Goal: Transaction & Acquisition: Purchase product/service

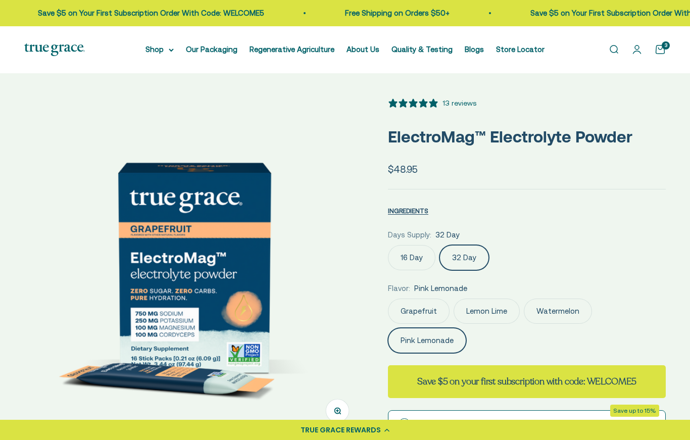
select select "3"
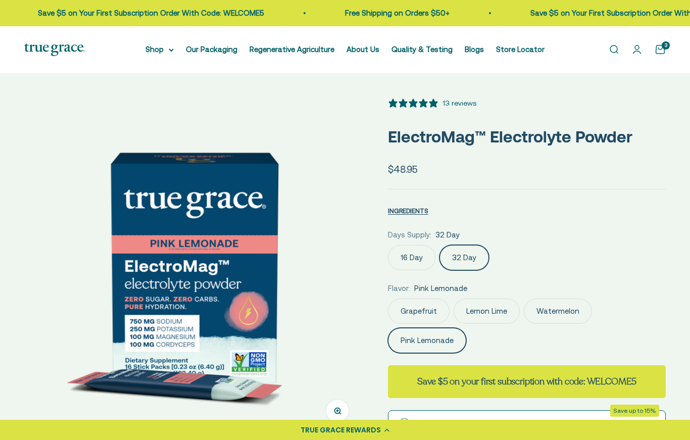
scroll to position [56, 0]
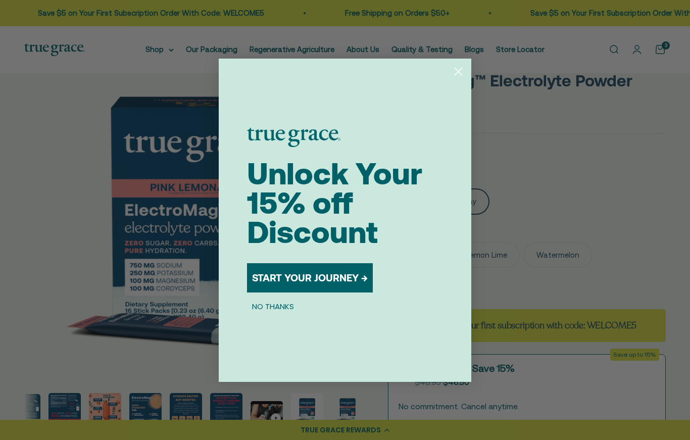
click at [291, 313] on button "NO THANKS" at bounding box center [273, 306] width 52 height 12
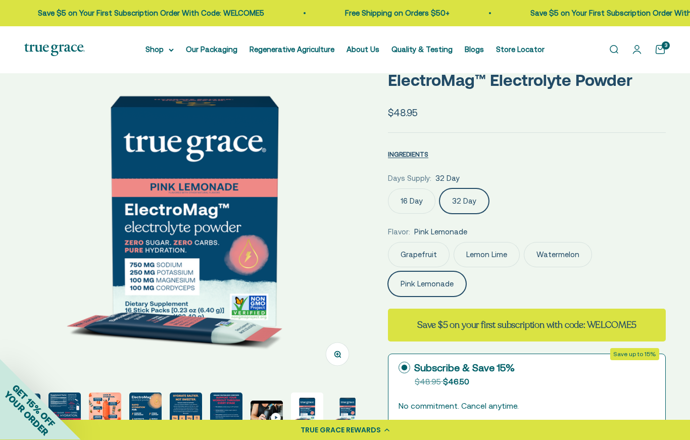
scroll to position [0, 0]
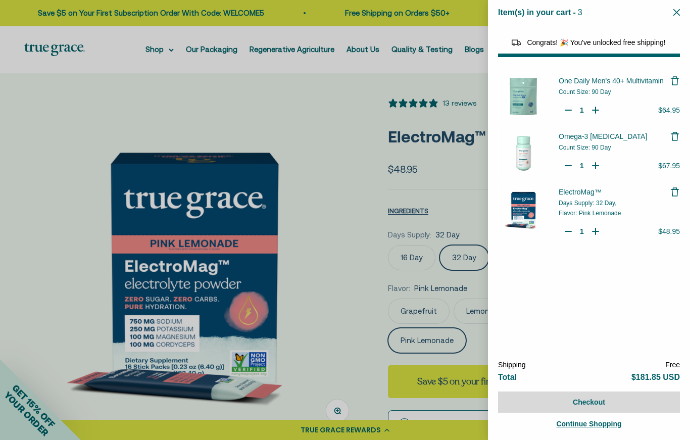
click at [673, 84] on icon "Remove One Daily Men's 40+ Multivitamin" at bounding box center [674, 81] width 10 height 10
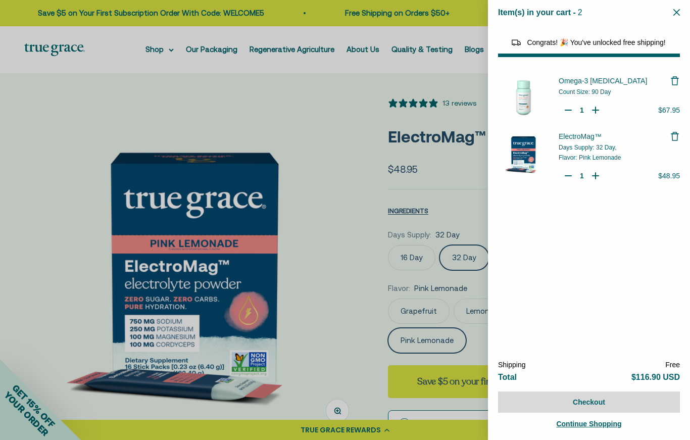
click at [676, 76] on icon "Remove Omega-3 Fish Oil" at bounding box center [674, 81] width 10 height 10
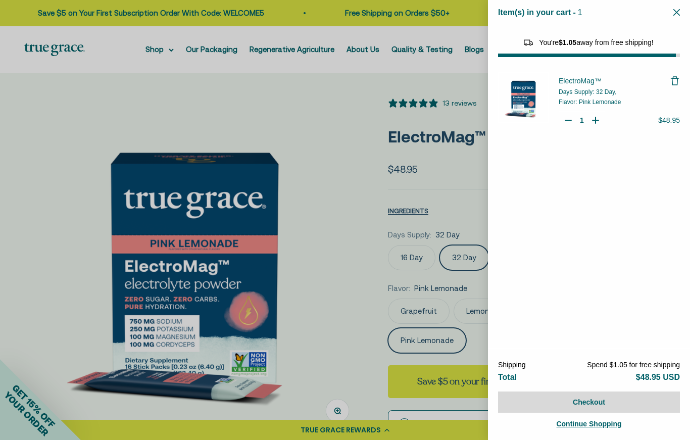
click at [683, 78] on div "ElectroMag™ Days Supply: 32 Day, Flavor: Pink Lemonade Quantity Decrease Electr…" at bounding box center [589, 102] width 202 height 71
click at [671, 81] on icon "Remove ElectroMag™" at bounding box center [674, 81] width 10 height 10
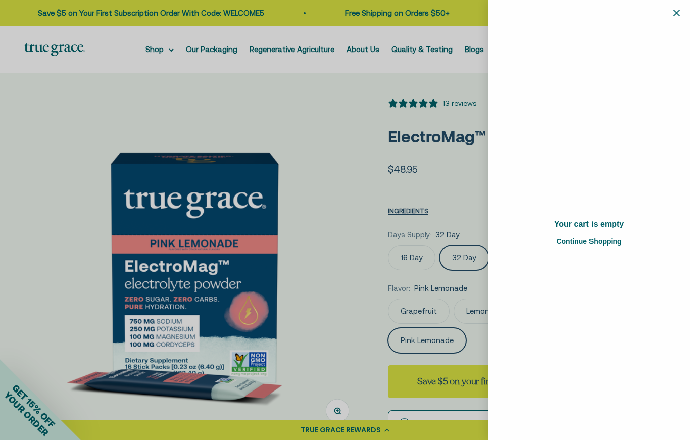
click at [685, 12] on div "Item(s) in your cart - 0 items" at bounding box center [589, 12] width 202 height 25
click at [685, 13] on div "Item(s) in your cart - 0 items 0" at bounding box center [589, 12] width 202 height 25
click at [684, 13] on div "Item(s) in your cart - 0 items 0" at bounding box center [589, 12] width 202 height 25
click at [45, 110] on div at bounding box center [345, 220] width 690 height 440
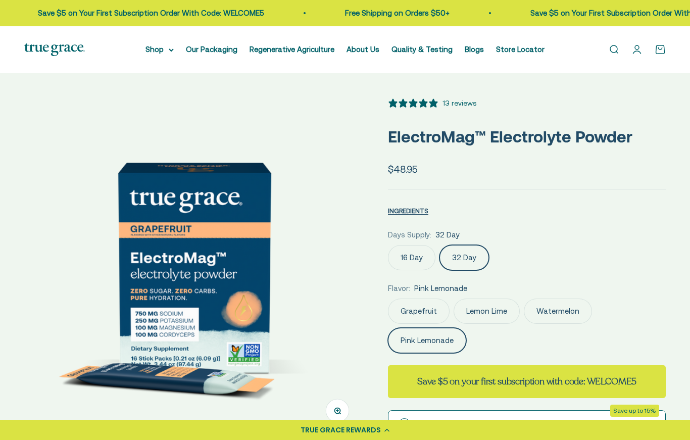
scroll to position [0, 178]
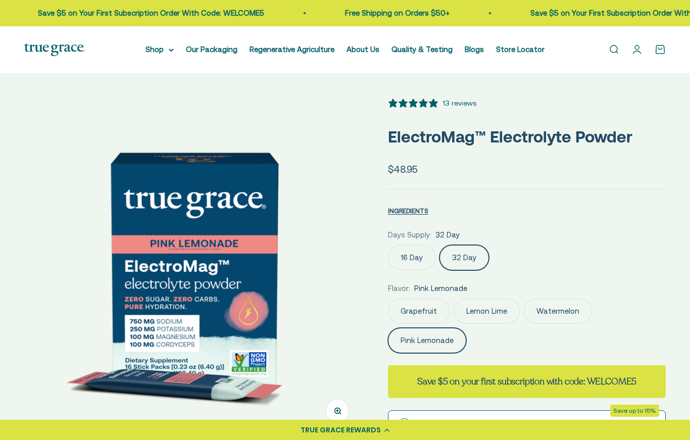
select select "3"
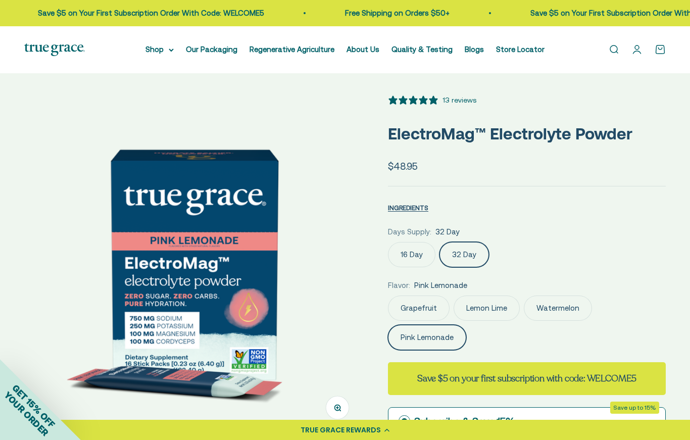
scroll to position [0, 0]
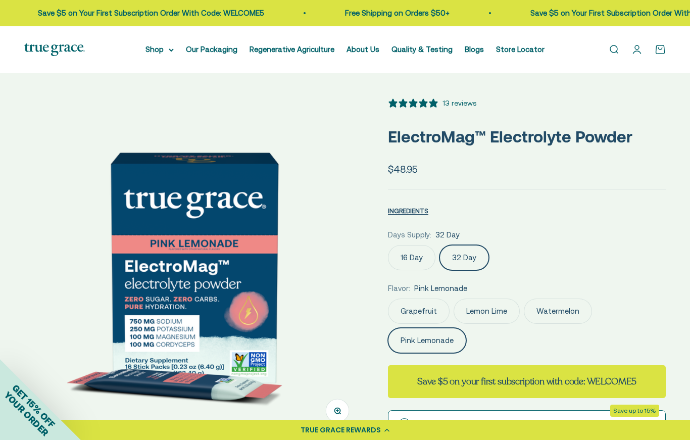
click at [146, 47] on summary "Shop" at bounding box center [159, 49] width 28 height 12
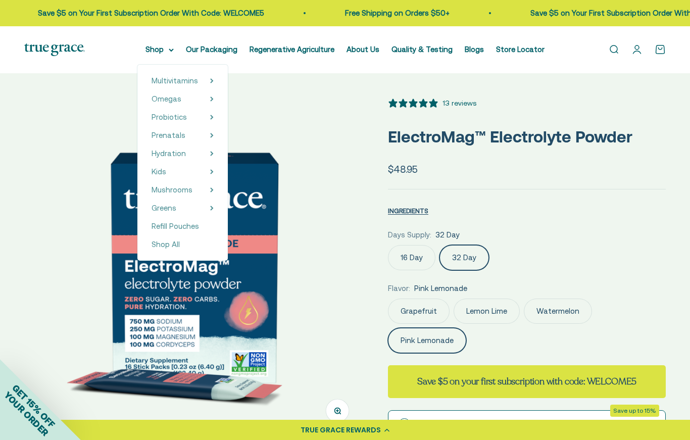
click at [159, 242] on span "Shop All" at bounding box center [165, 244] width 28 height 9
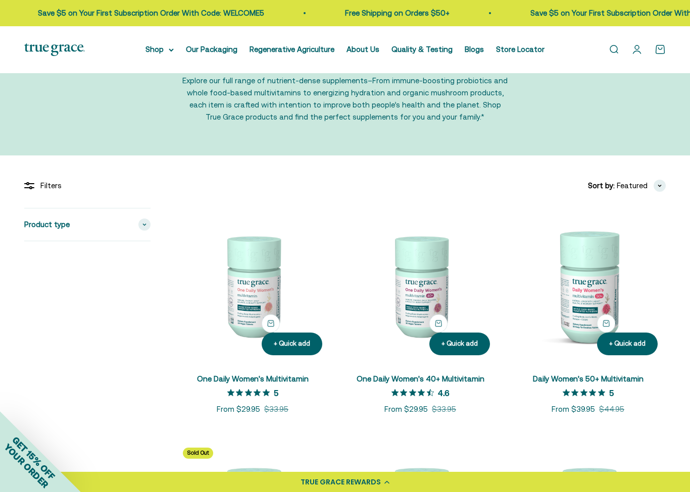
scroll to position [41, 0]
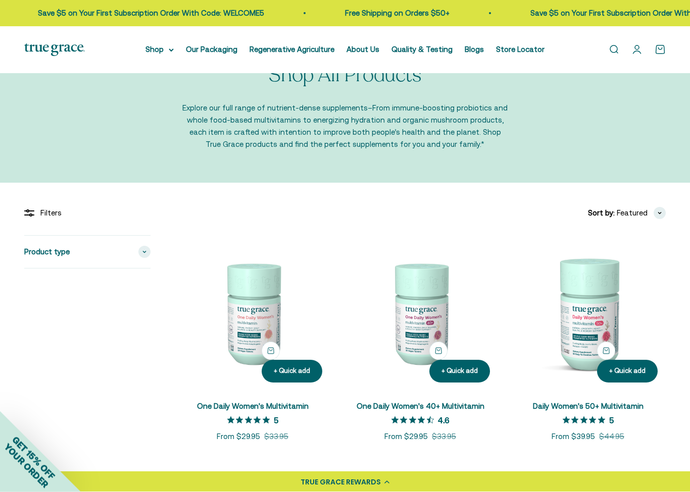
click at [47, 51] on img at bounding box center [54, 49] width 61 height 13
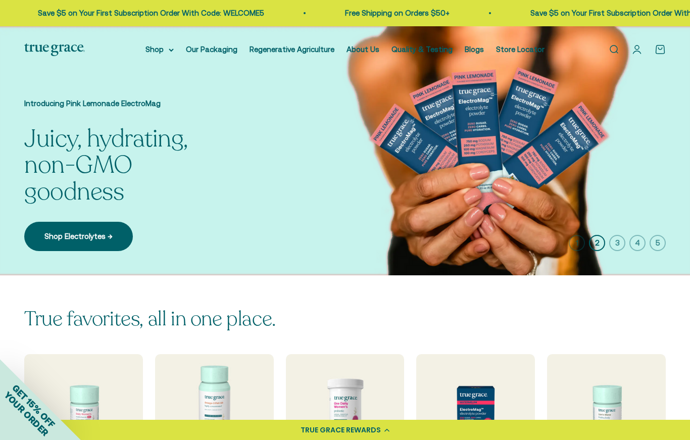
click at [61, 238] on link "Shop Electrolytes →" at bounding box center [78, 236] width 109 height 29
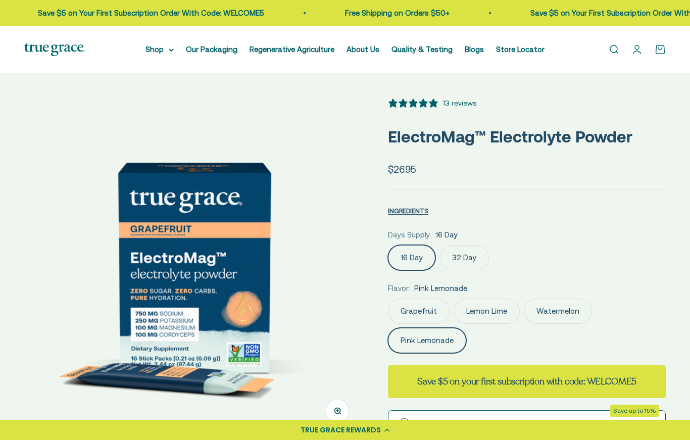
select select "3"
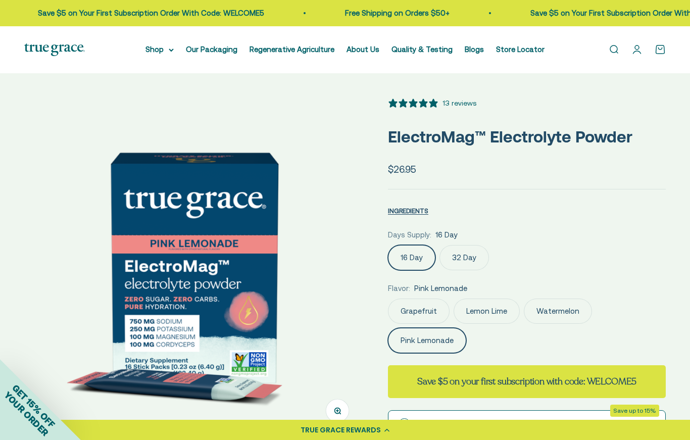
click at [468, 263] on label "32 Day" at bounding box center [463, 257] width 49 height 25
click at [388, 245] on input "32 Day" at bounding box center [387, 244] width 1 height 1
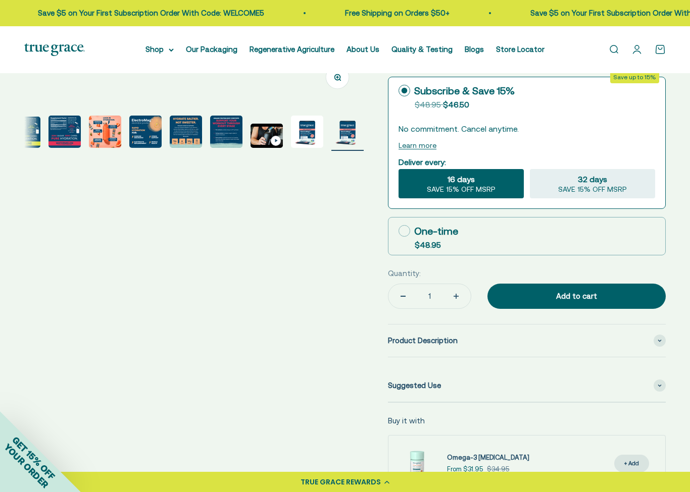
scroll to position [333, 0]
click at [400, 230] on icon at bounding box center [404, 232] width 12 height 12
click at [398, 231] on input "One-time $48.95" at bounding box center [398, 231] width 1 height 1
radio input "true"
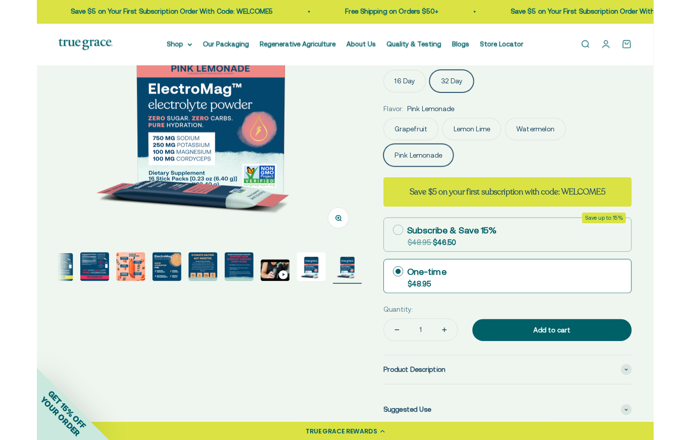
scroll to position [162, 0]
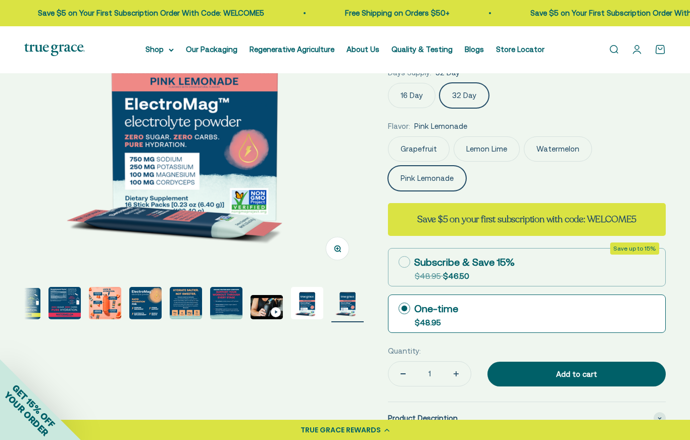
click at [413, 90] on label "16 Day" at bounding box center [411, 95] width 47 height 25
click at [388, 83] on input "16 Day" at bounding box center [387, 82] width 1 height 1
click at [467, 94] on label "32 Day" at bounding box center [463, 95] width 49 height 25
click at [388, 83] on input "32 Day" at bounding box center [387, 82] width 1 height 1
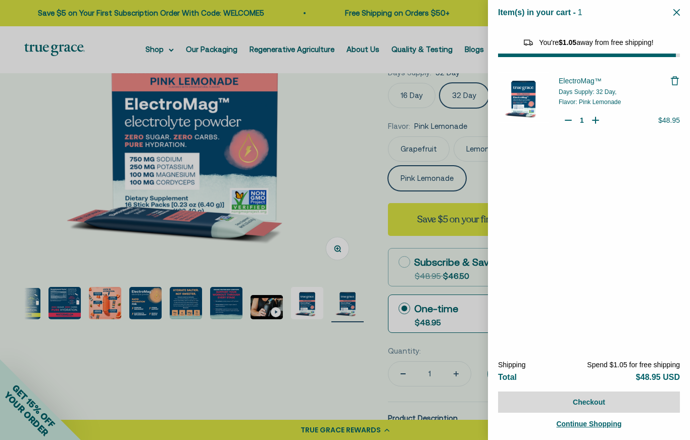
select select "46081071743190"
select select "46108266823894"
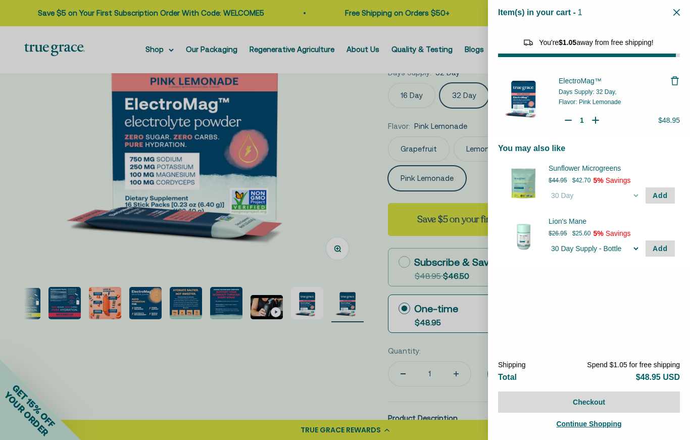
click at [457, 123] on div at bounding box center [345, 220] width 690 height 440
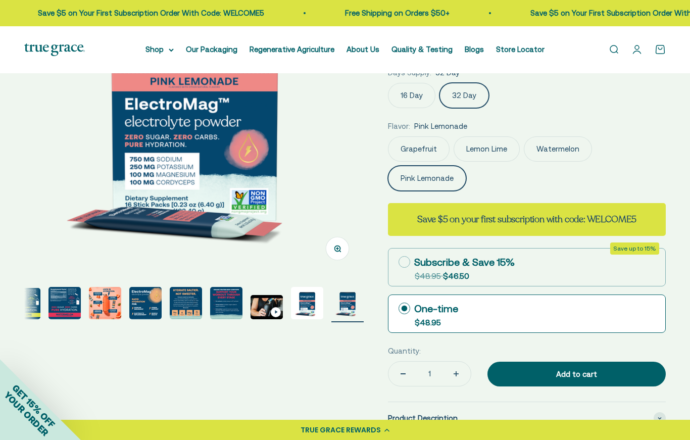
click at [547, 154] on label "Watermelon" at bounding box center [558, 148] width 68 height 25
click at [388, 136] on input "Watermelon" at bounding box center [387, 136] width 1 height 1
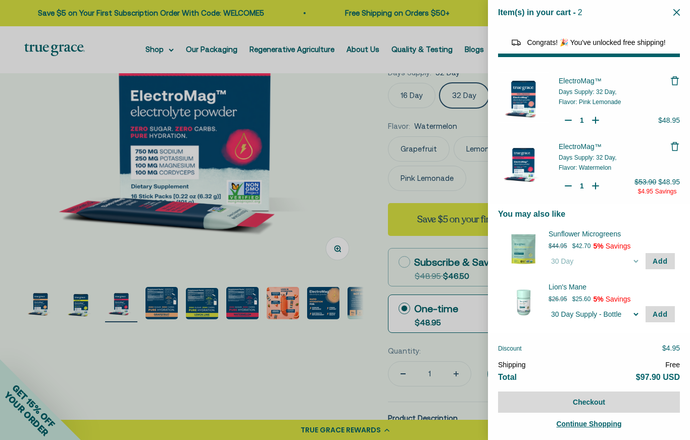
click at [678, 78] on icon "Remove ElectroMag™" at bounding box center [674, 81] width 10 height 10
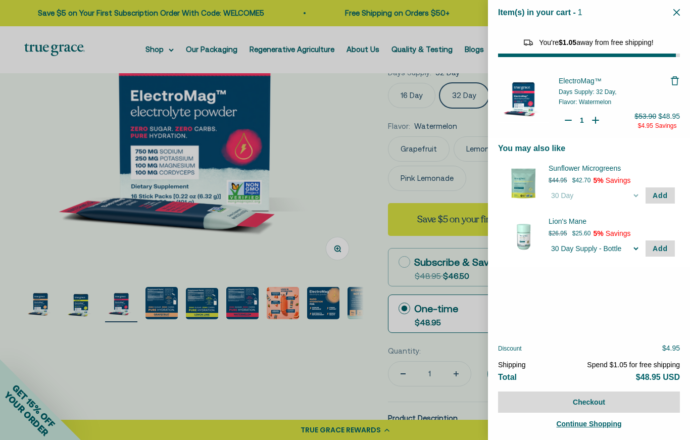
click at [33, 139] on div at bounding box center [345, 220] width 690 height 440
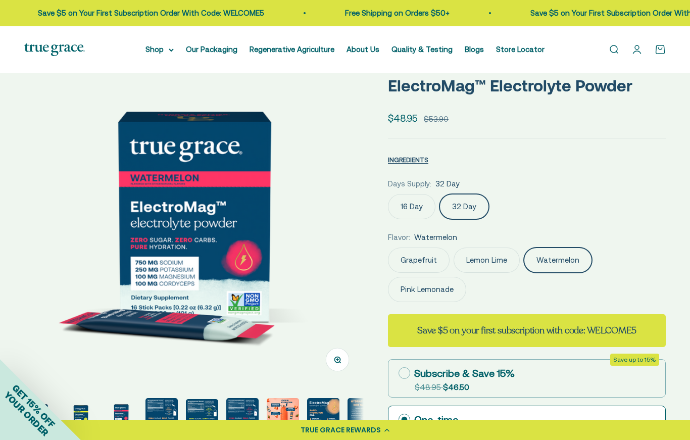
scroll to position [50, 0]
click at [457, 294] on label "Pink Lemonade" at bounding box center [427, 289] width 78 height 25
click at [388, 248] on input "Pink Lemonade" at bounding box center [387, 247] width 1 height 1
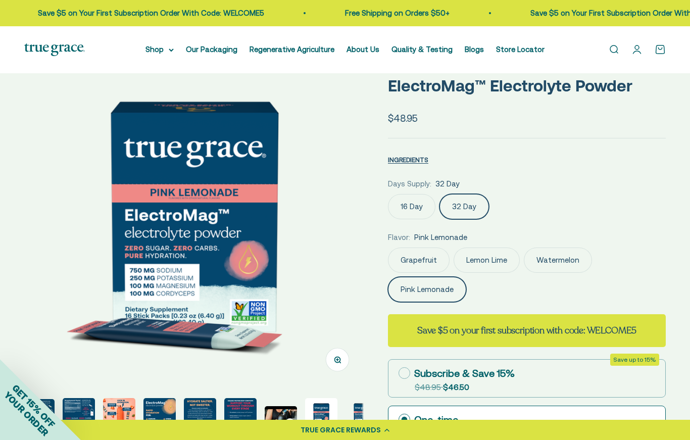
scroll to position [0, 178]
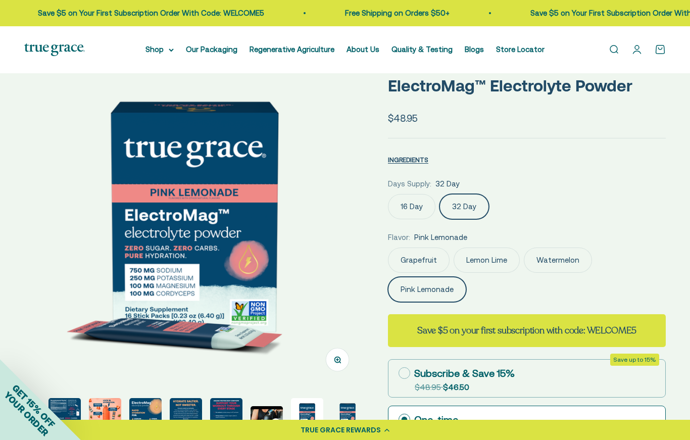
click at [485, 262] on label "Lemon Lime" at bounding box center [486, 259] width 66 height 25
click at [388, 247] on input "Lemon Lime" at bounding box center [387, 247] width 1 height 1
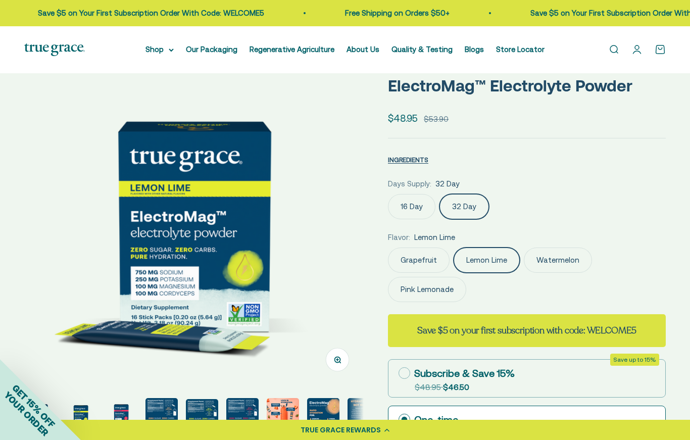
click at [435, 259] on label "Grapefruit" at bounding box center [419, 259] width 62 height 25
click at [388, 247] on input "Grapefruit" at bounding box center [387, 247] width 1 height 1
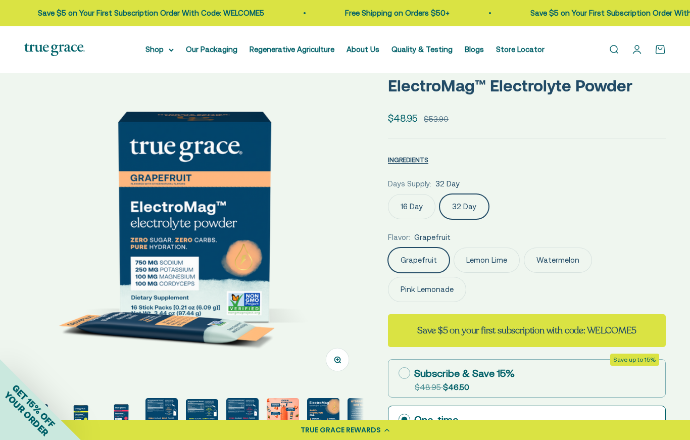
click at [453, 282] on label "Pink Lemonade" at bounding box center [427, 289] width 78 height 25
click at [388, 247] on input "Pink Lemonade" at bounding box center [387, 247] width 1 height 1
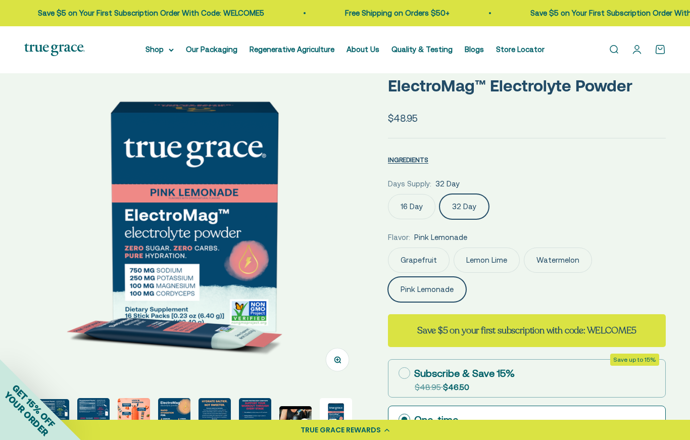
scroll to position [0, 178]
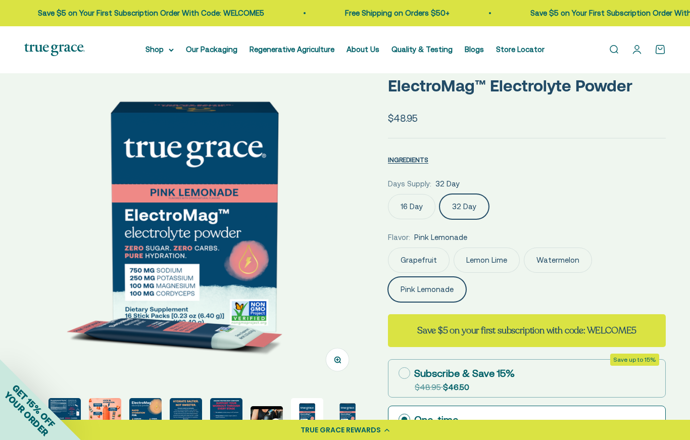
click at [559, 264] on label "Watermelon" at bounding box center [558, 259] width 68 height 25
click at [388, 247] on input "Watermelon" at bounding box center [387, 247] width 1 height 1
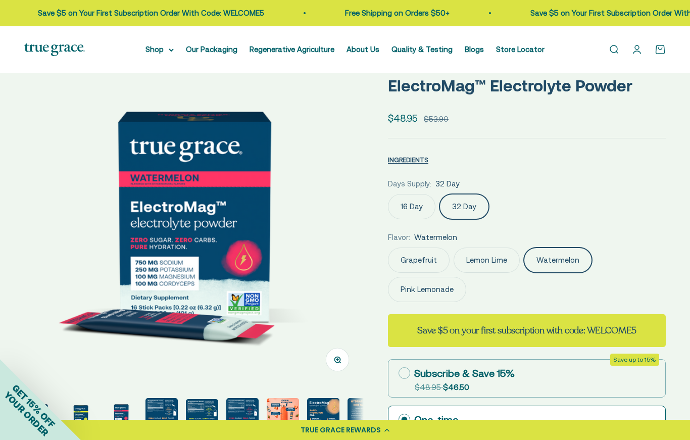
click at [454, 290] on label "Pink Lemonade" at bounding box center [427, 289] width 78 height 25
click at [388, 247] on input "Pink Lemonade" at bounding box center [387, 247] width 1 height 1
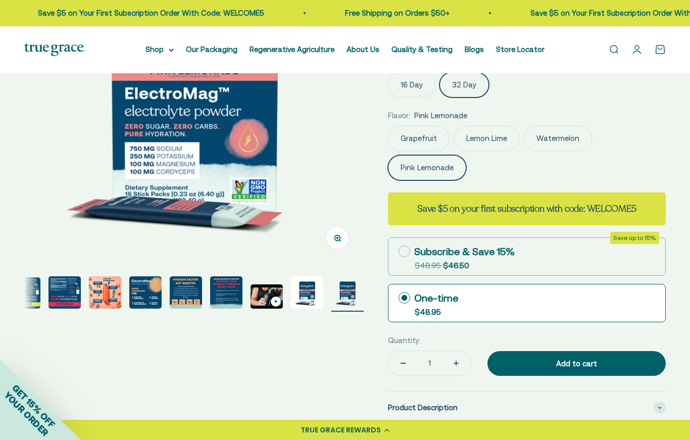
scroll to position [174, 0]
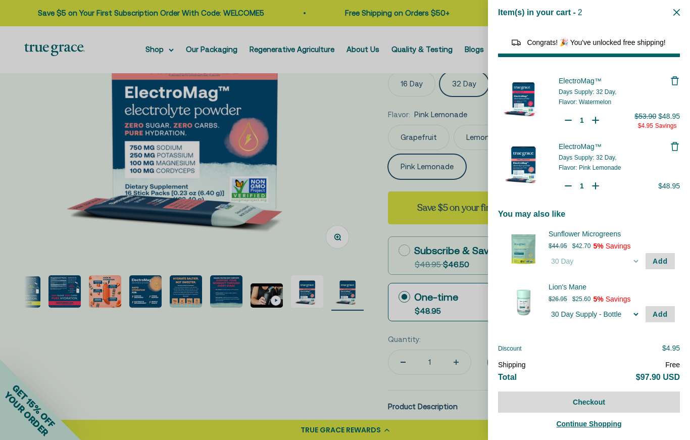
click at [158, 53] on div at bounding box center [345, 220] width 690 height 440
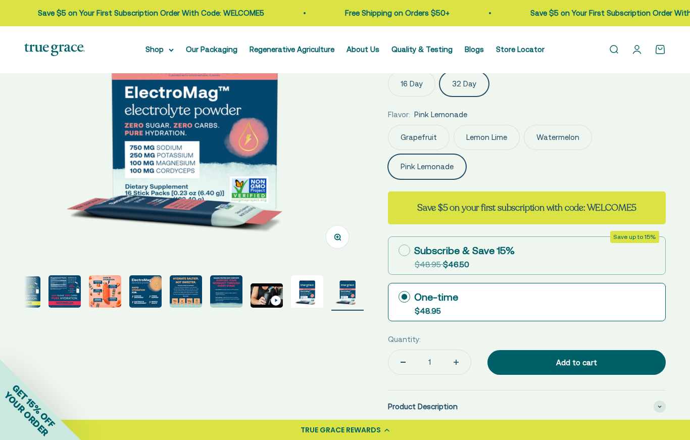
click at [153, 48] on summary "Shop" at bounding box center [159, 49] width 28 height 12
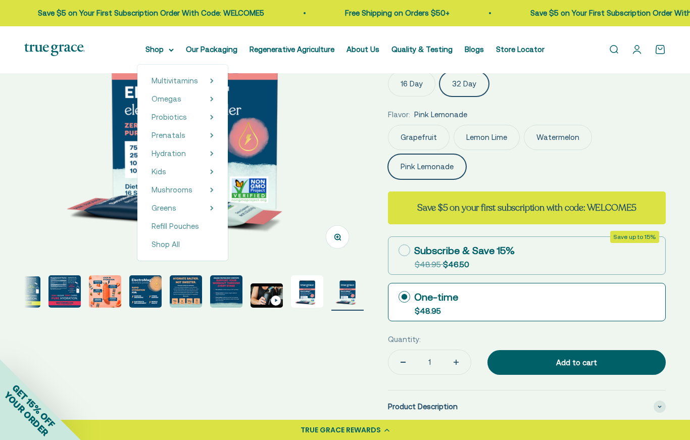
click at [154, 82] on span "Multivitamins" at bounding box center [174, 80] width 46 height 9
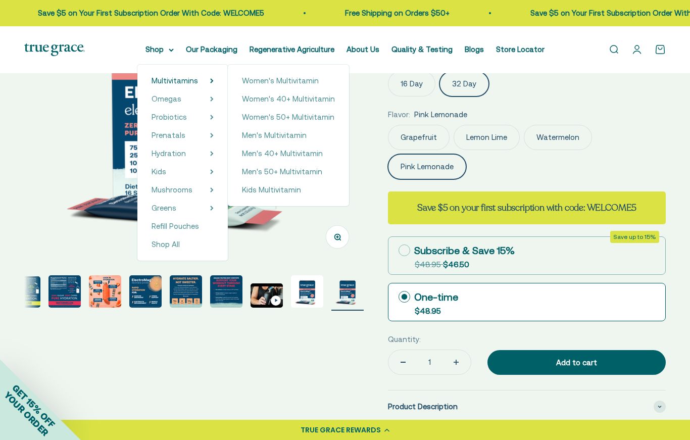
click at [303, 155] on span "Men's 40+ Multivitamin" at bounding box center [282, 153] width 81 height 9
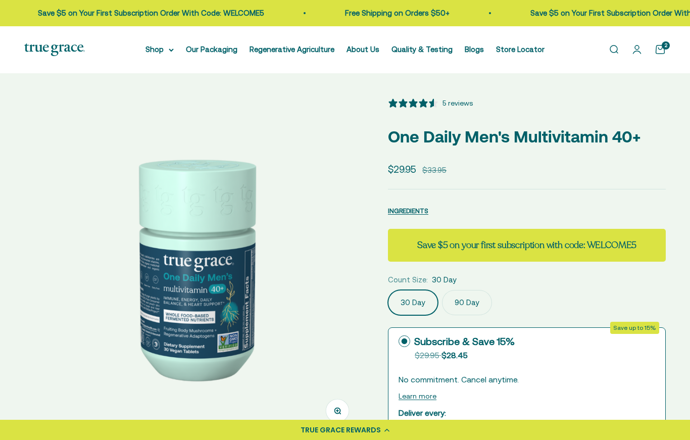
select select "3"
click at [476, 303] on label "90 Day" at bounding box center [467, 302] width 50 height 25
click at [388, 290] on input "90 Day" at bounding box center [387, 289] width 1 height 1
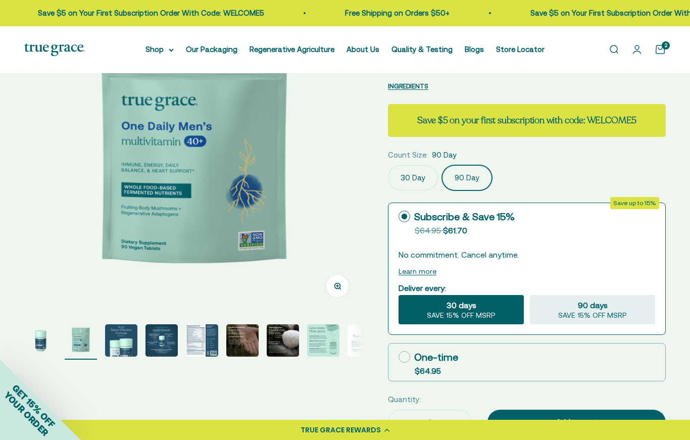
scroll to position [128, 0]
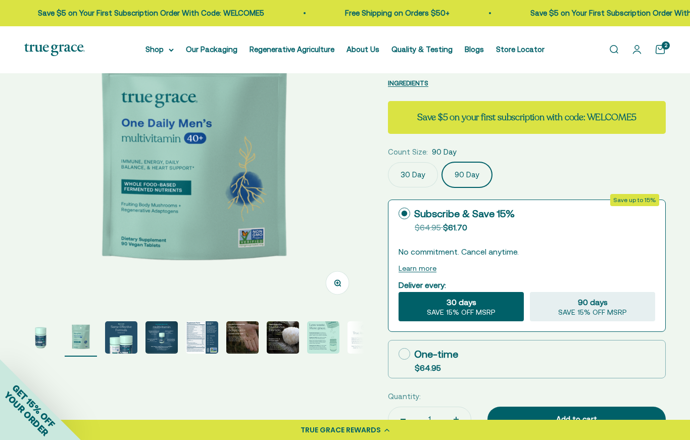
click at [598, 356] on label "One-time $64.95" at bounding box center [526, 358] width 277 height 37
click at [398, 354] on input "One-time $64.95" at bounding box center [398, 353] width 1 height 1
radio input "true"
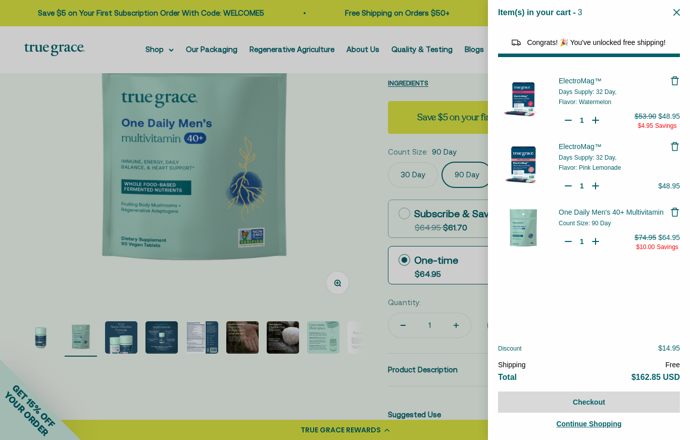
select select "46081071743190"
select select "46108266823894"
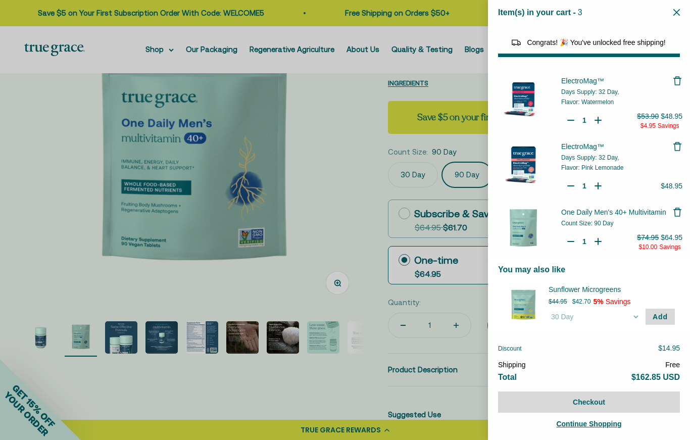
click at [149, 51] on div at bounding box center [345, 220] width 690 height 440
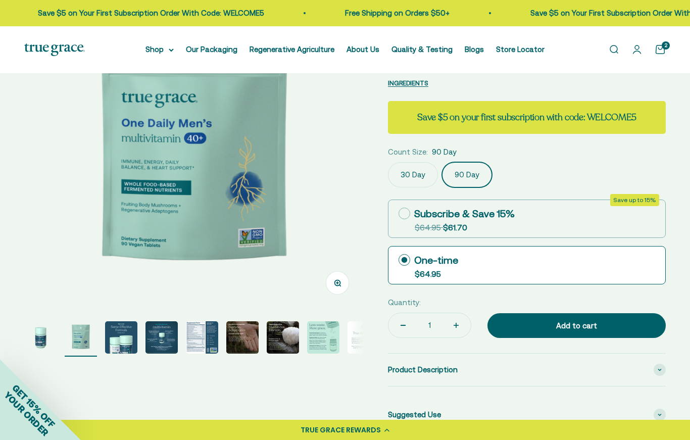
click at [148, 50] on summary "Shop" at bounding box center [159, 49] width 28 height 12
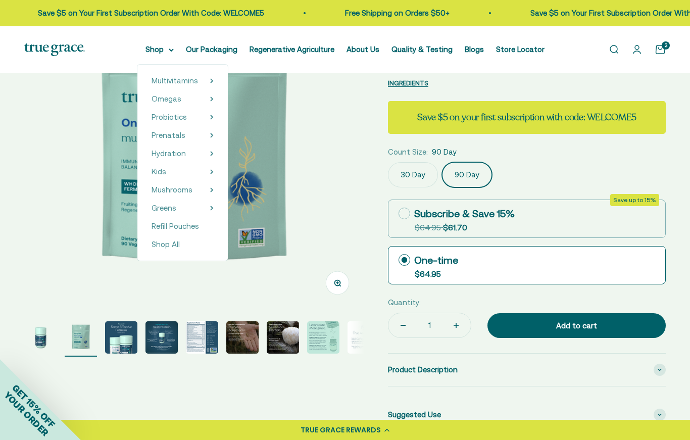
click at [155, 96] on span "Omegas" at bounding box center [166, 98] width 30 height 9
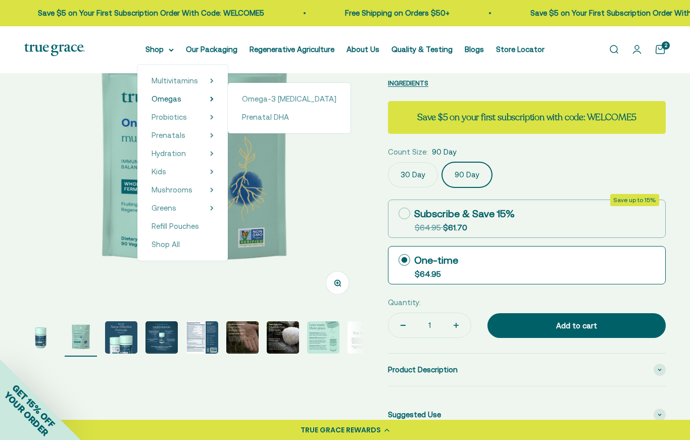
click at [266, 104] on span "Omega-3 [MEDICAL_DATA]" at bounding box center [289, 99] width 94 height 12
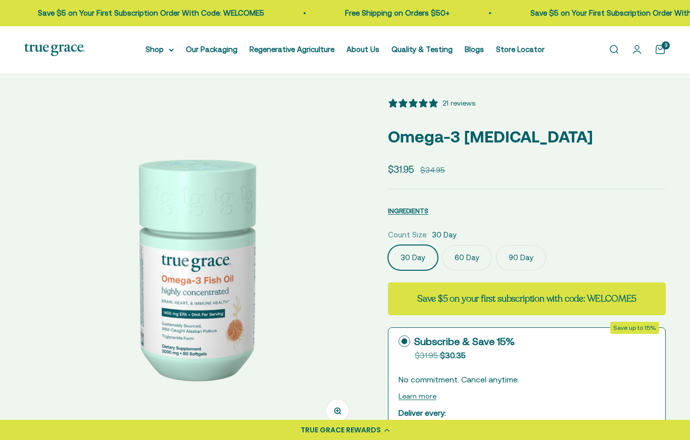
select select "3"
click at [522, 256] on label "90 Day" at bounding box center [521, 257] width 50 height 25
click at [388, 245] on input "90 Day" at bounding box center [387, 244] width 1 height 1
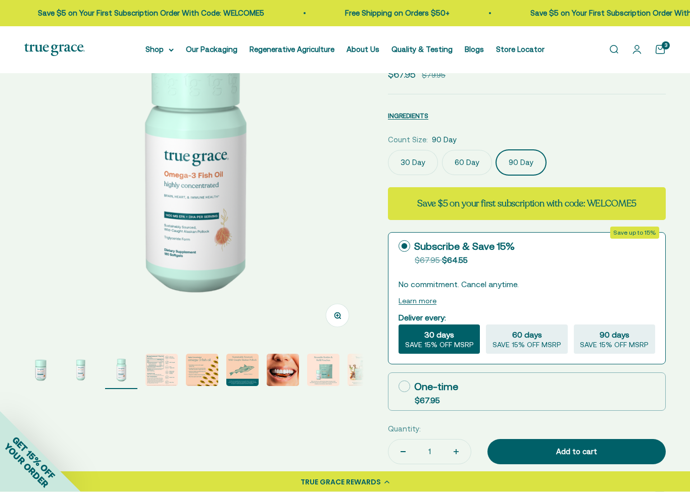
scroll to position [103, 0]
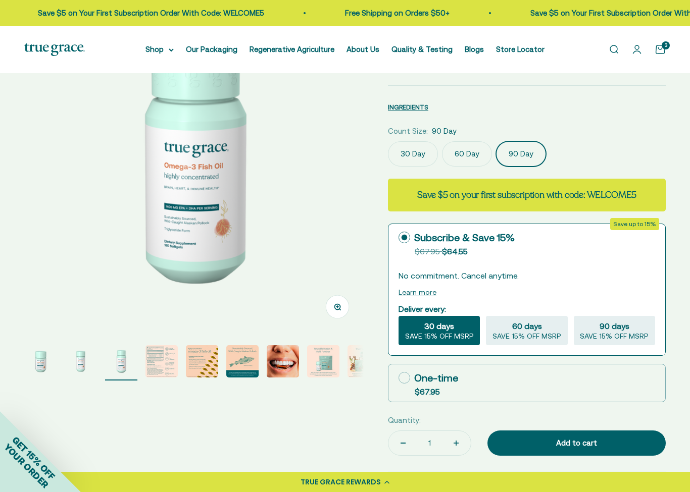
click at [561, 378] on label "One-time $67.95" at bounding box center [526, 383] width 277 height 37
click at [398, 378] on input "One-time $67.95" at bounding box center [398, 378] width 1 height 1
radio input "true"
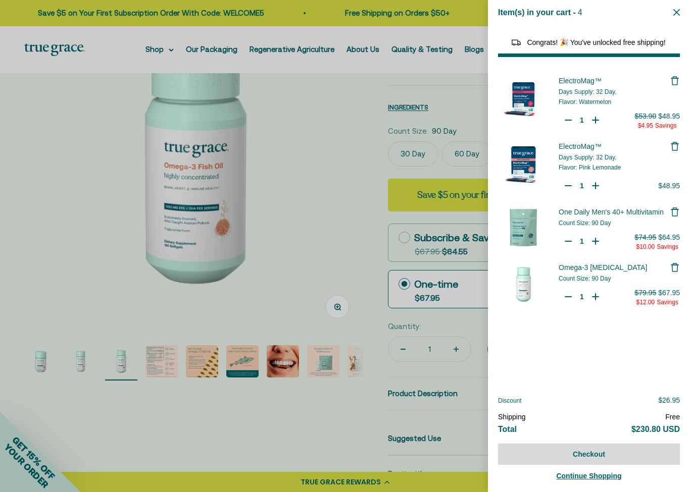
select select "46081071743190"
select select "46108266823894"
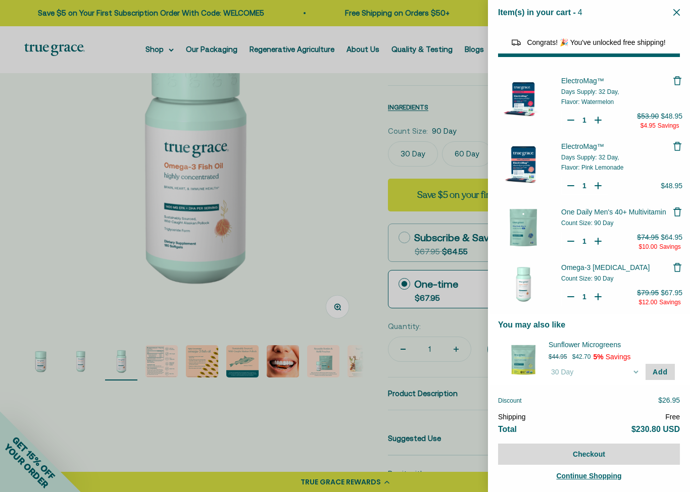
click at [56, 180] on div at bounding box center [345, 246] width 690 height 492
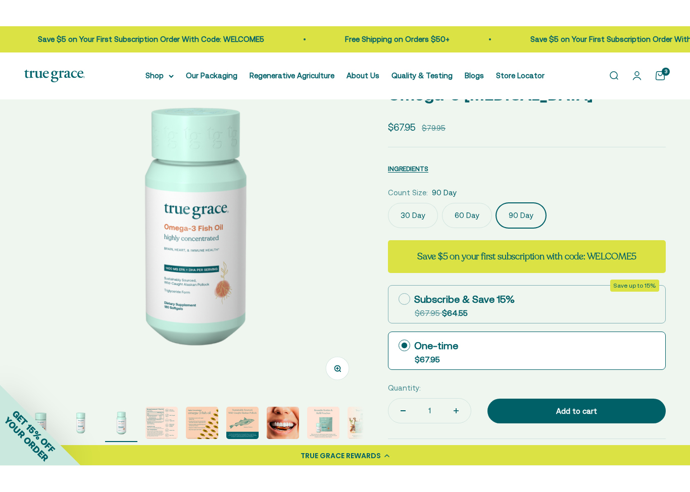
scroll to position [68, 0]
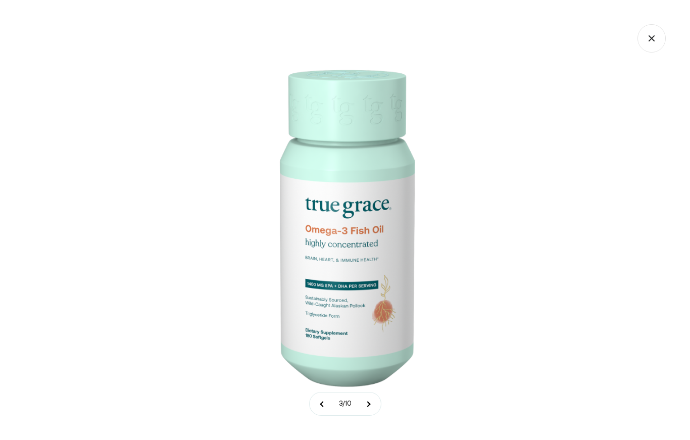
click at [646, 40] on icon "Close gallery" at bounding box center [651, 38] width 28 height 28
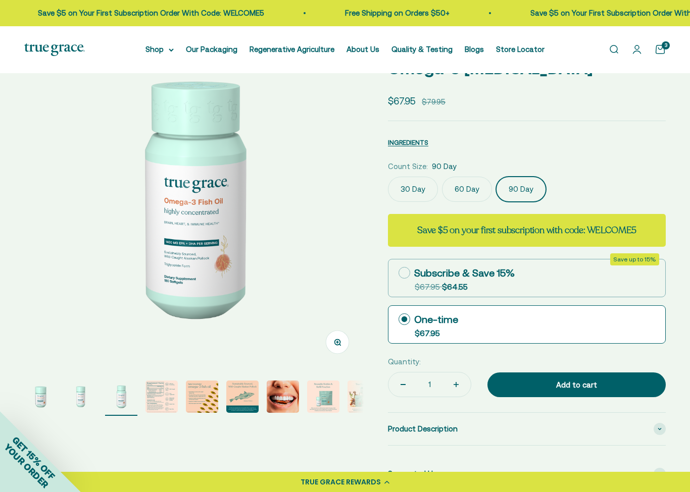
click at [164, 405] on img "Go to item 4" at bounding box center [161, 397] width 32 height 32
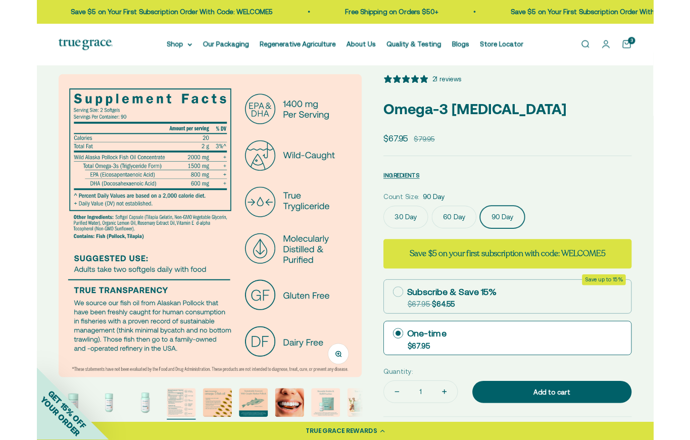
scroll to position [0, 0]
